Goal: Task Accomplishment & Management: Manage account settings

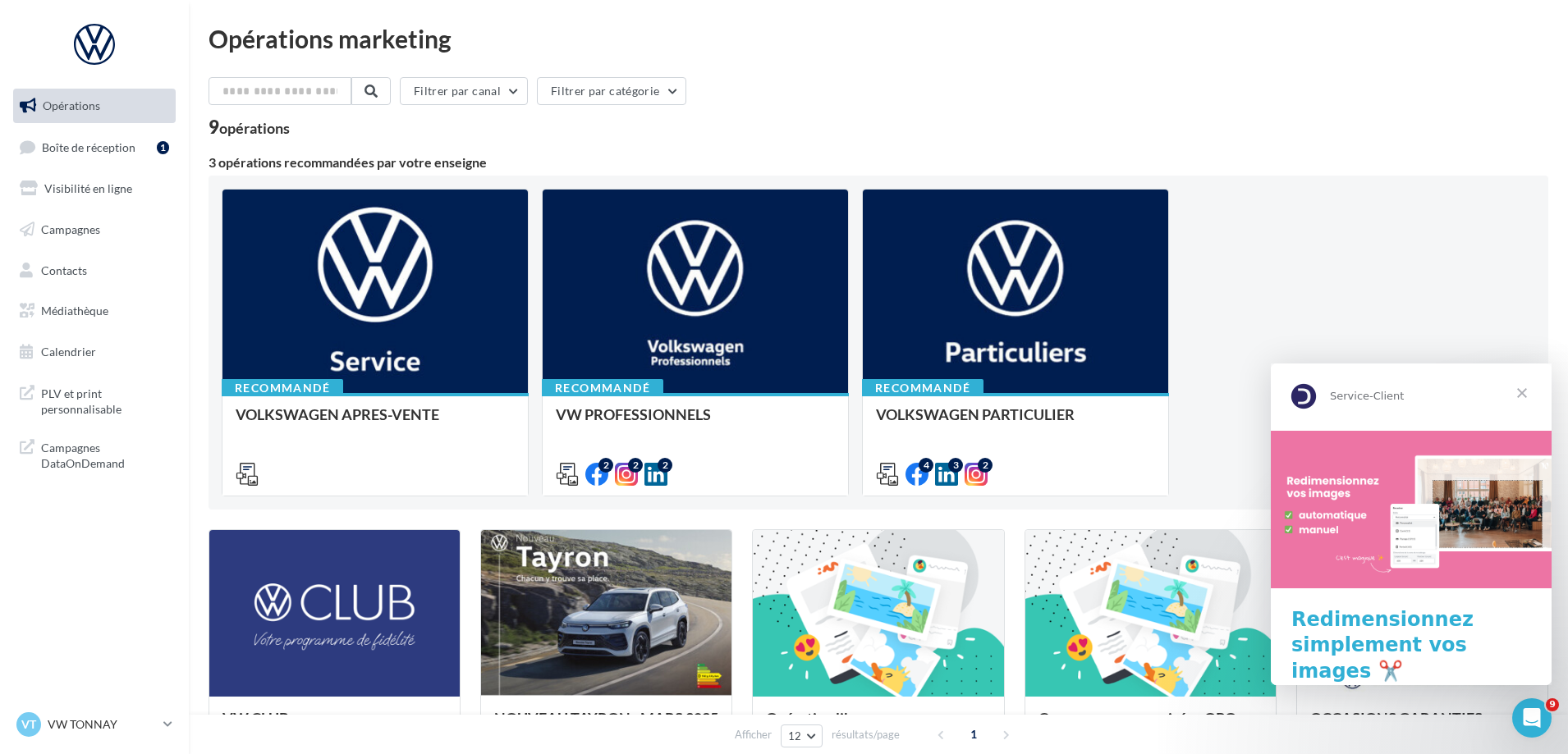
click at [1524, 395] on span "Fermer" at bounding box center [1522, 393] width 60 height 59
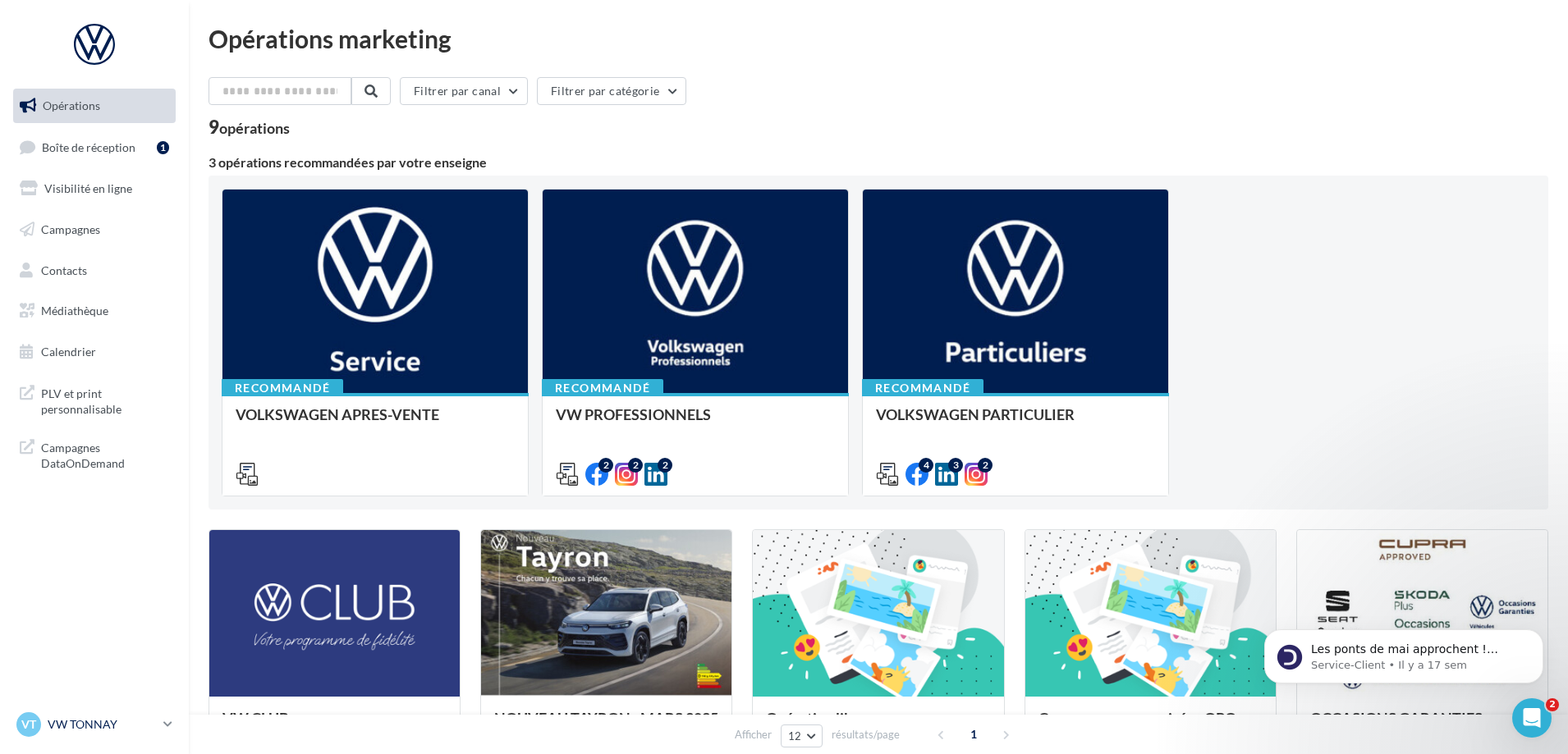
click at [170, 719] on icon at bounding box center [168, 724] width 9 height 14
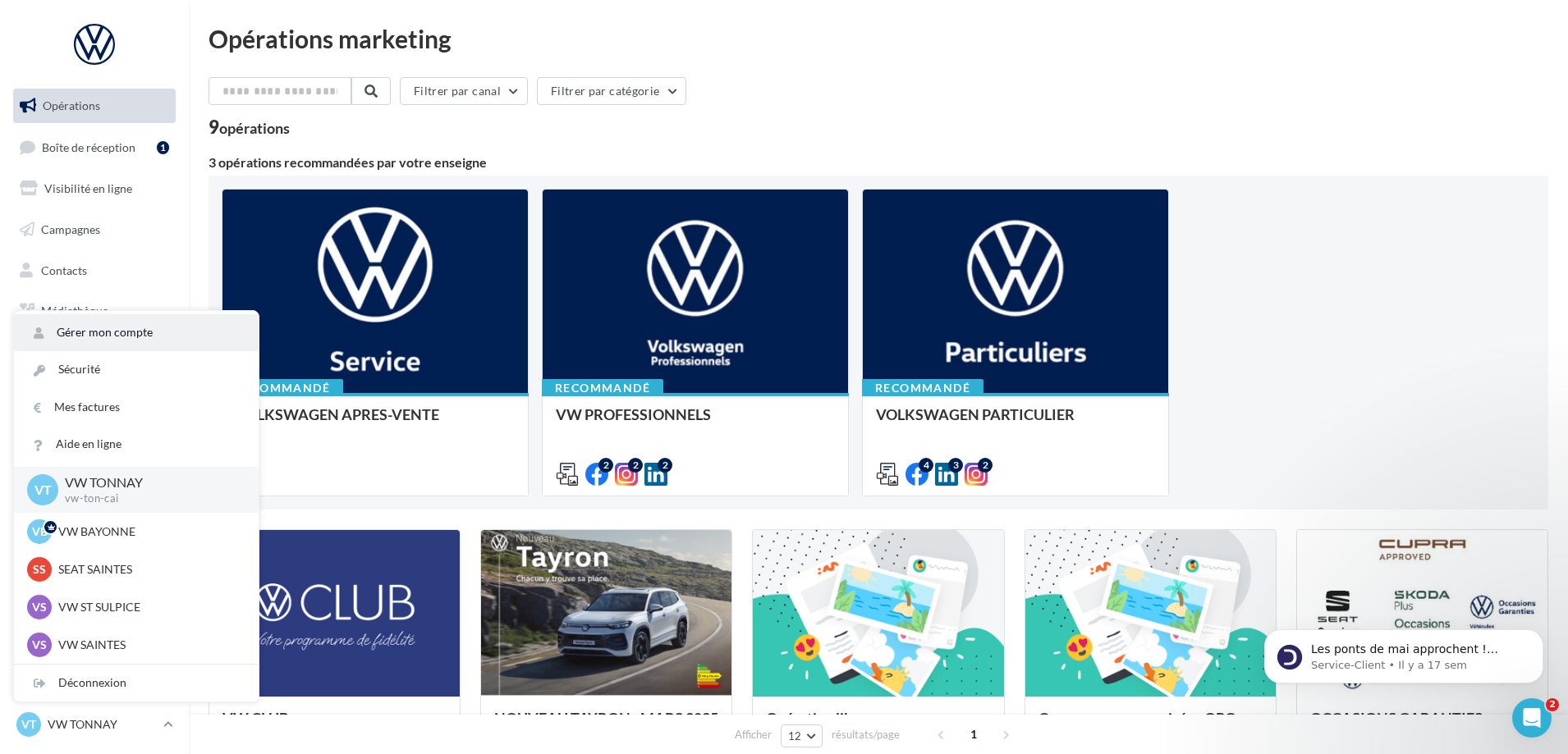
click at [192, 339] on link "Gérer mon compte" at bounding box center [137, 333] width 245 height 37
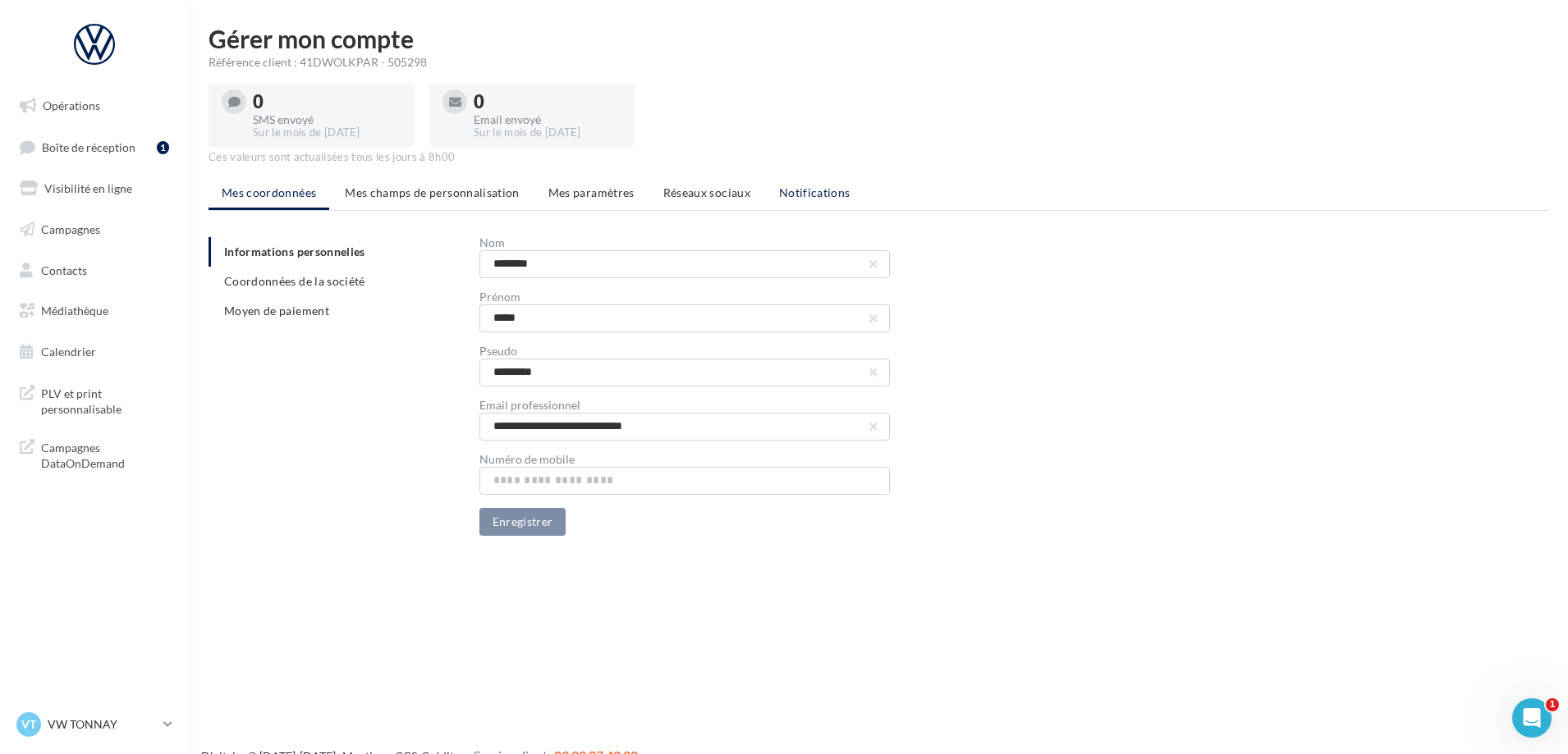
click at [805, 195] on span "Notifications" at bounding box center [814, 192] width 71 height 14
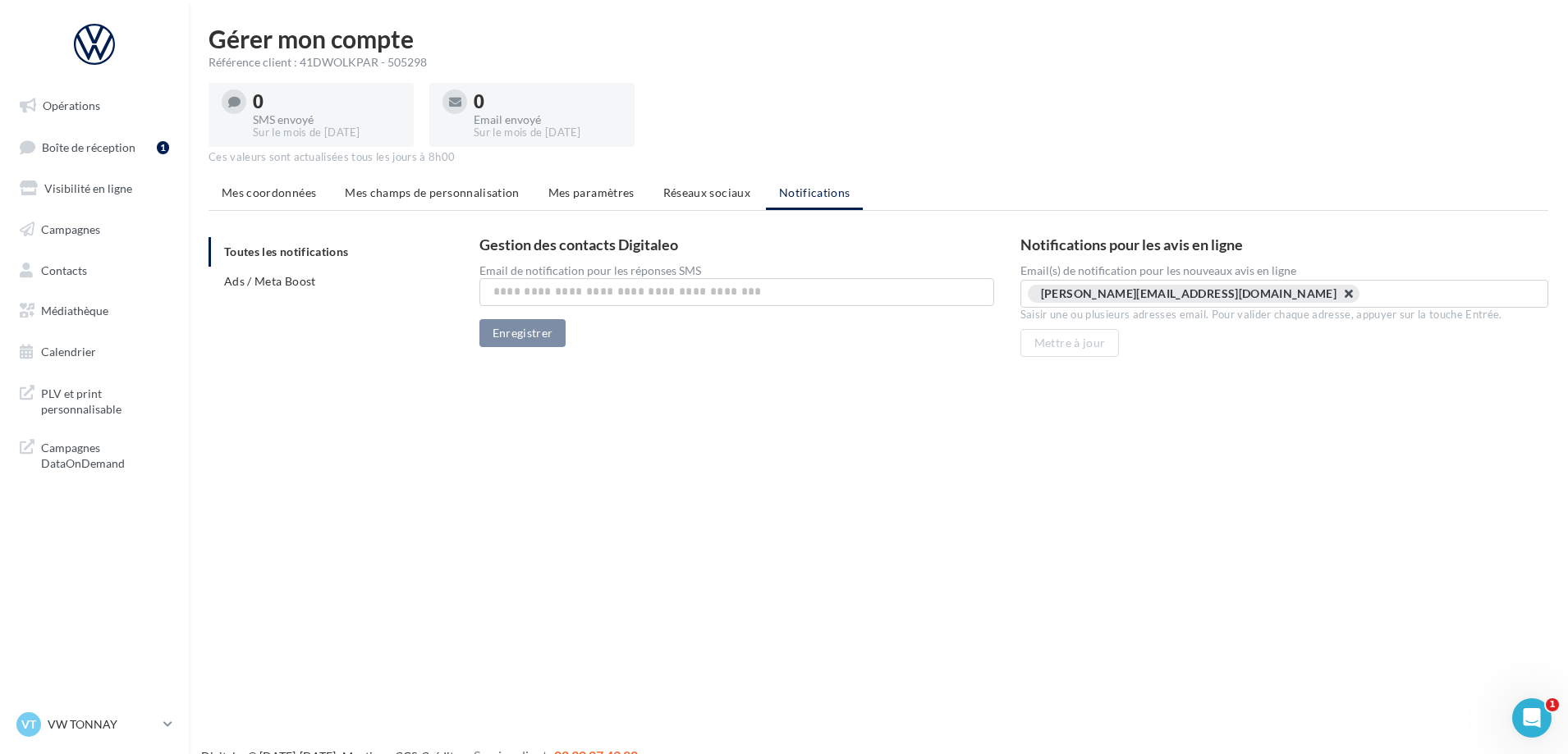
click at [1339, 298] on button "button" at bounding box center [1339, 298] width 0 height 0
click at [1151, 297] on input "text" at bounding box center [1283, 293] width 492 height 17
paste input "**********"
type input "**********"
click at [1074, 344] on button "Mettre à jour" at bounding box center [1069, 343] width 100 height 28
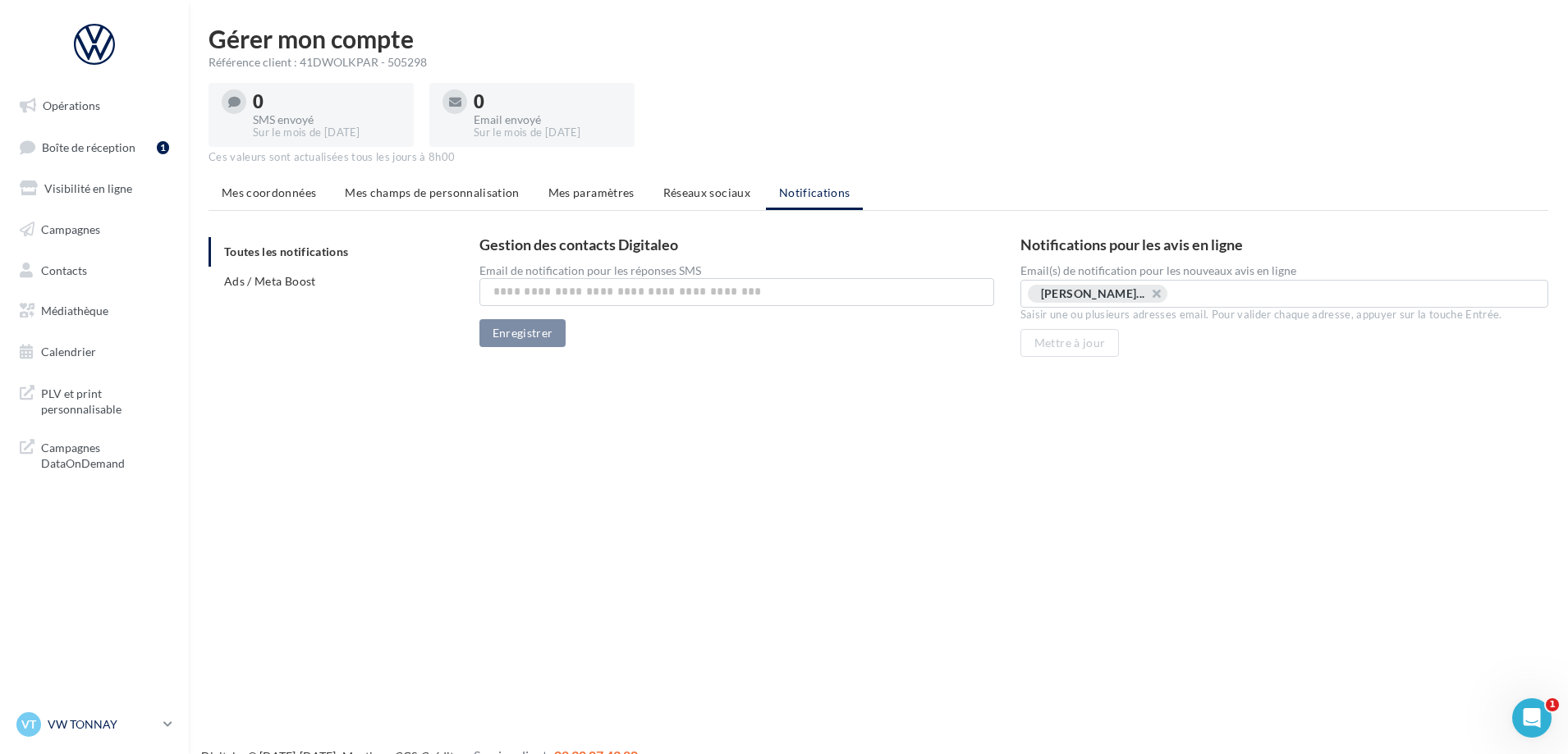
click at [111, 728] on p "VW TONNAY" at bounding box center [102, 725] width 109 height 17
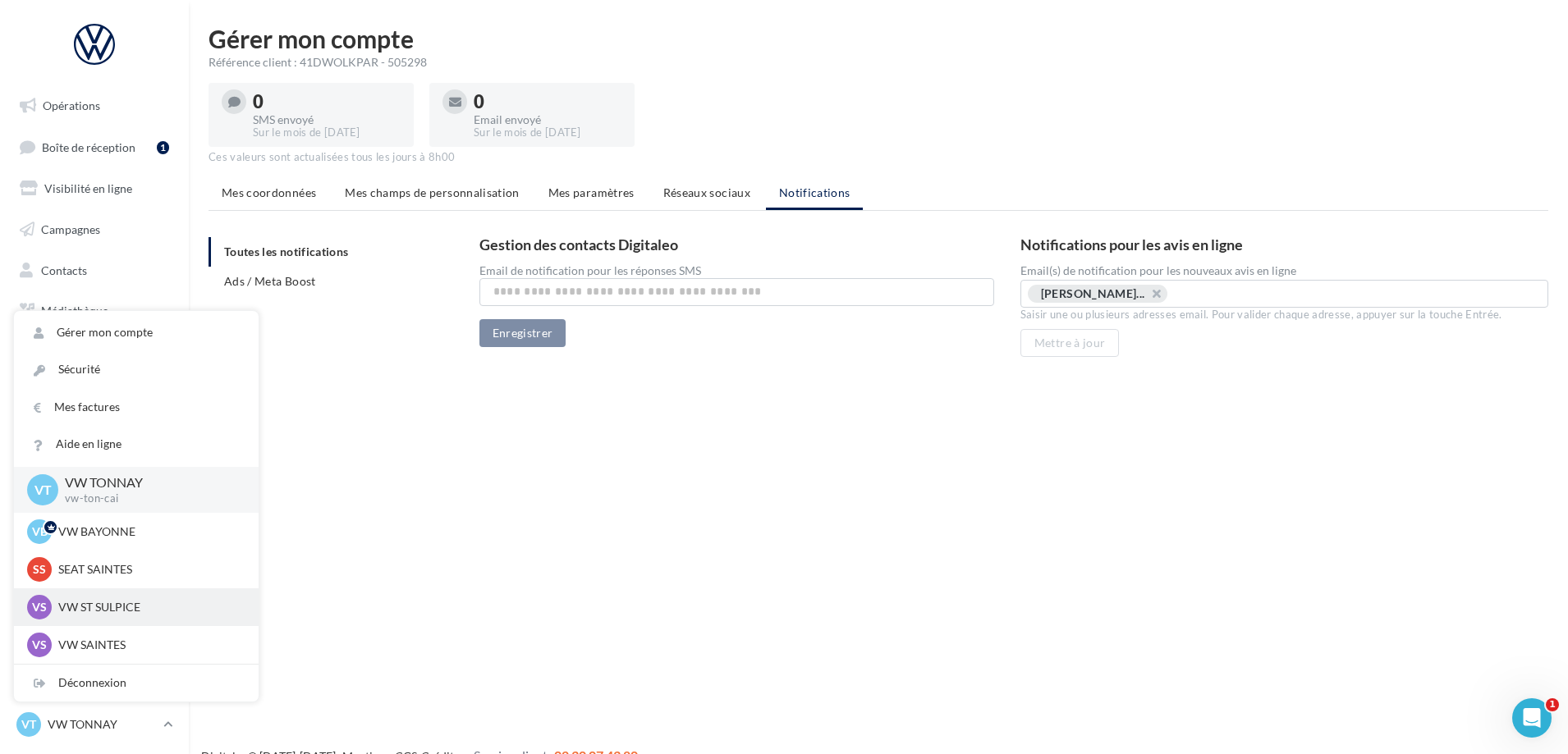
click at [122, 609] on p "VW ST SULPICE" at bounding box center [148, 607] width 180 height 17
